Goal: Task Accomplishment & Management: Use online tool/utility

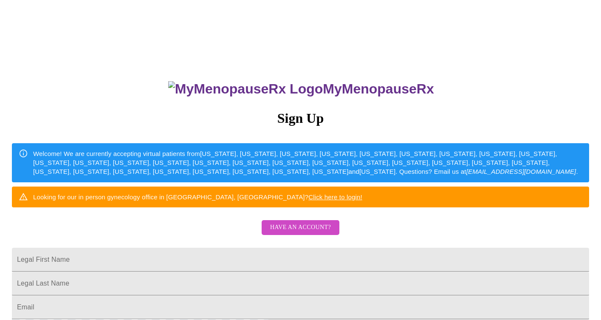
click at [286, 233] on span "Have an account?" at bounding box center [300, 227] width 61 height 11
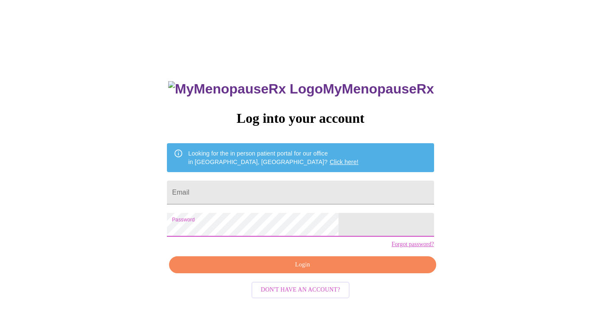
click at [310, 270] on span "Login" at bounding box center [302, 264] width 247 height 11
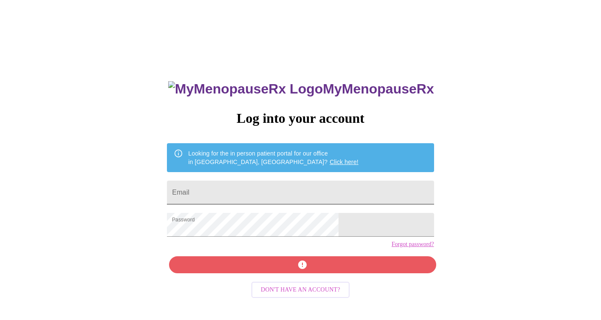
click at [233, 192] on input "Email" at bounding box center [300, 192] width 267 height 24
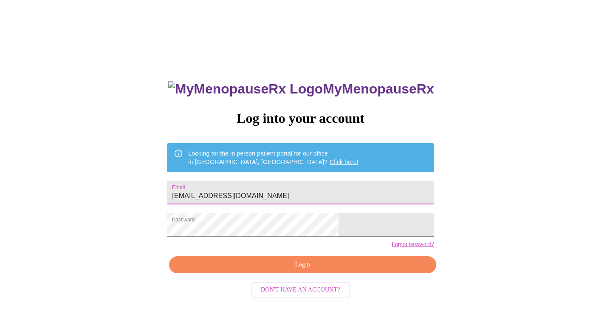
type input "[EMAIL_ADDRESS][DOMAIN_NAME]"
click at [289, 270] on span "Login" at bounding box center [302, 264] width 247 height 11
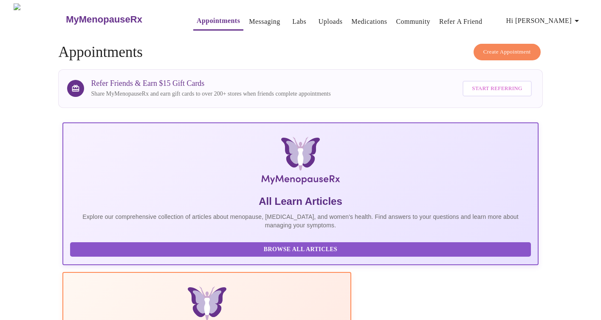
click at [576, 17] on icon "button" at bounding box center [576, 21] width 10 height 10
click at [213, 19] on div at bounding box center [300, 160] width 601 height 320
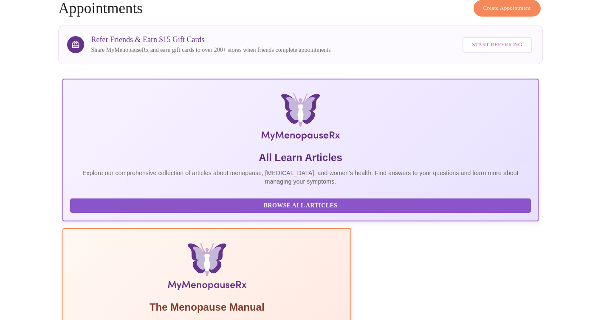
scroll to position [177, 0]
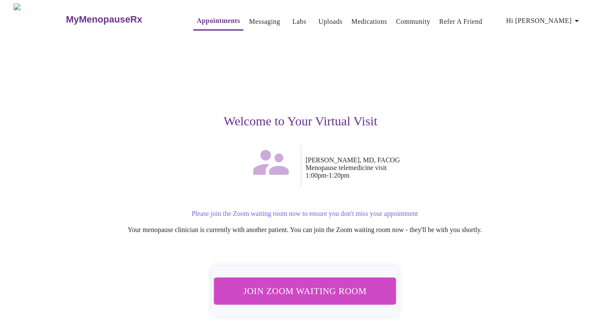
click at [293, 284] on span "Join Zoom Waiting Room" at bounding box center [305, 291] width 160 height 16
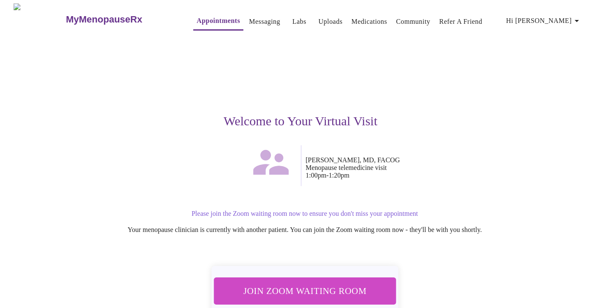
click at [326, 289] on span "Join Zoom Waiting Room" at bounding box center [305, 291] width 160 height 16
